Goal: Information Seeking & Learning: Learn about a topic

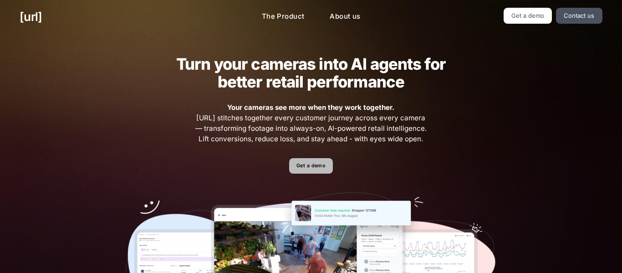
click at [308, 159] on link "Get a demo" at bounding box center [310, 166] width 43 height 16
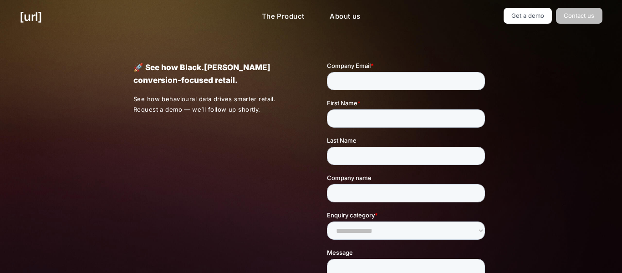
click at [585, 19] on link "Contact us" at bounding box center [579, 16] width 46 height 16
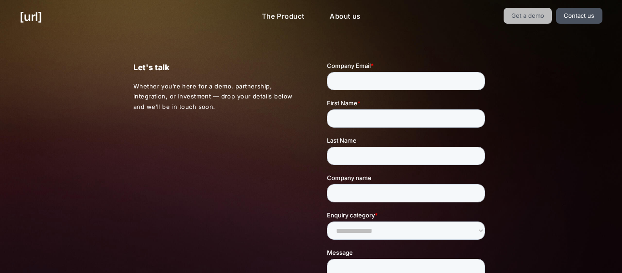
click at [551, 11] on link "Get a demo" at bounding box center [527, 16] width 49 height 16
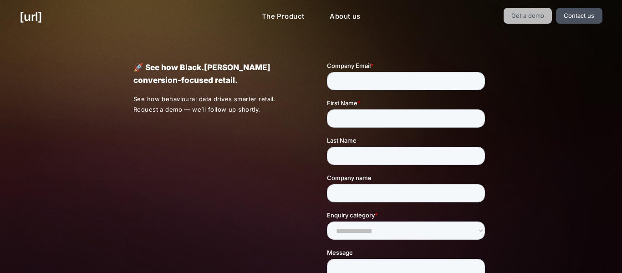
click at [540, 16] on link "Get a demo" at bounding box center [527, 16] width 49 height 16
